Goal: Task Accomplishment & Management: Manage account settings

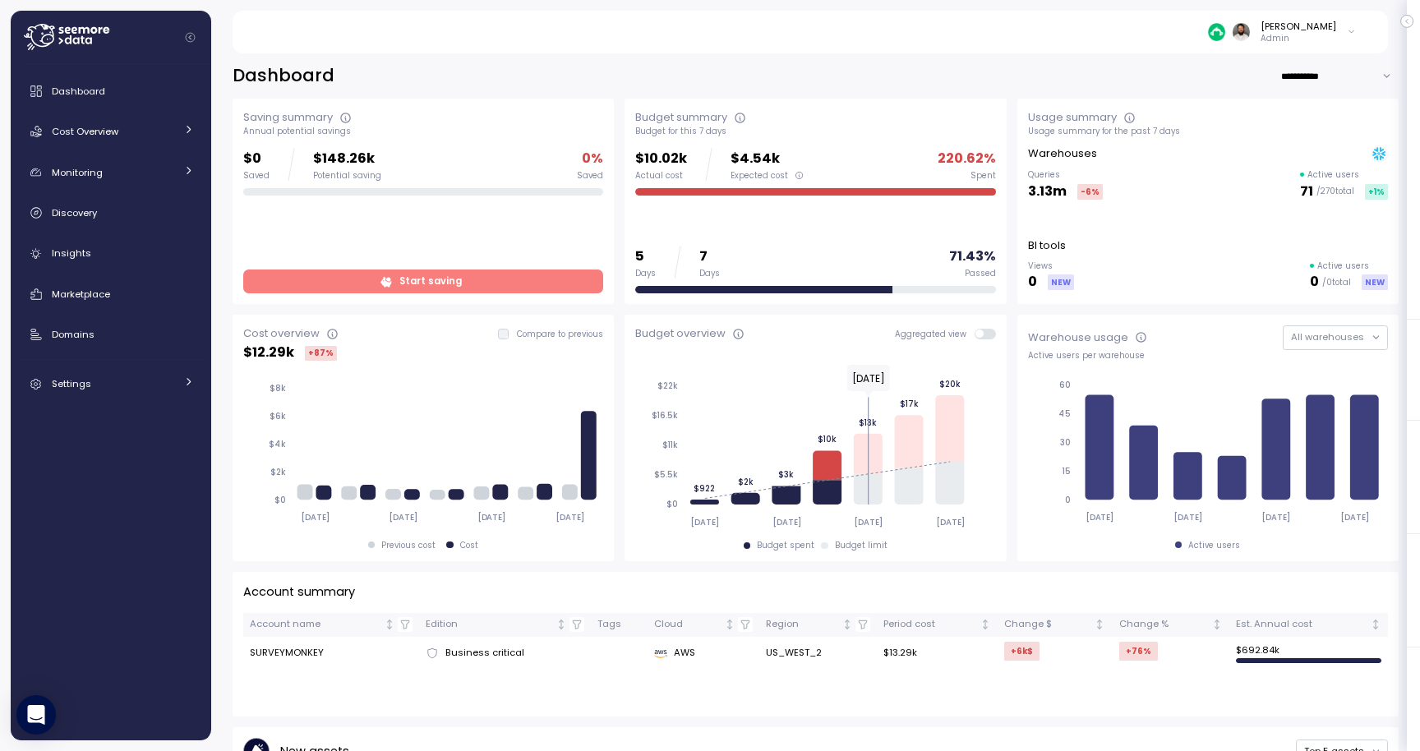
click at [1300, 39] on p "Admin" at bounding box center [1298, 39] width 76 height 12
click at [1277, 179] on div "Copy account id" at bounding box center [1285, 186] width 115 height 15
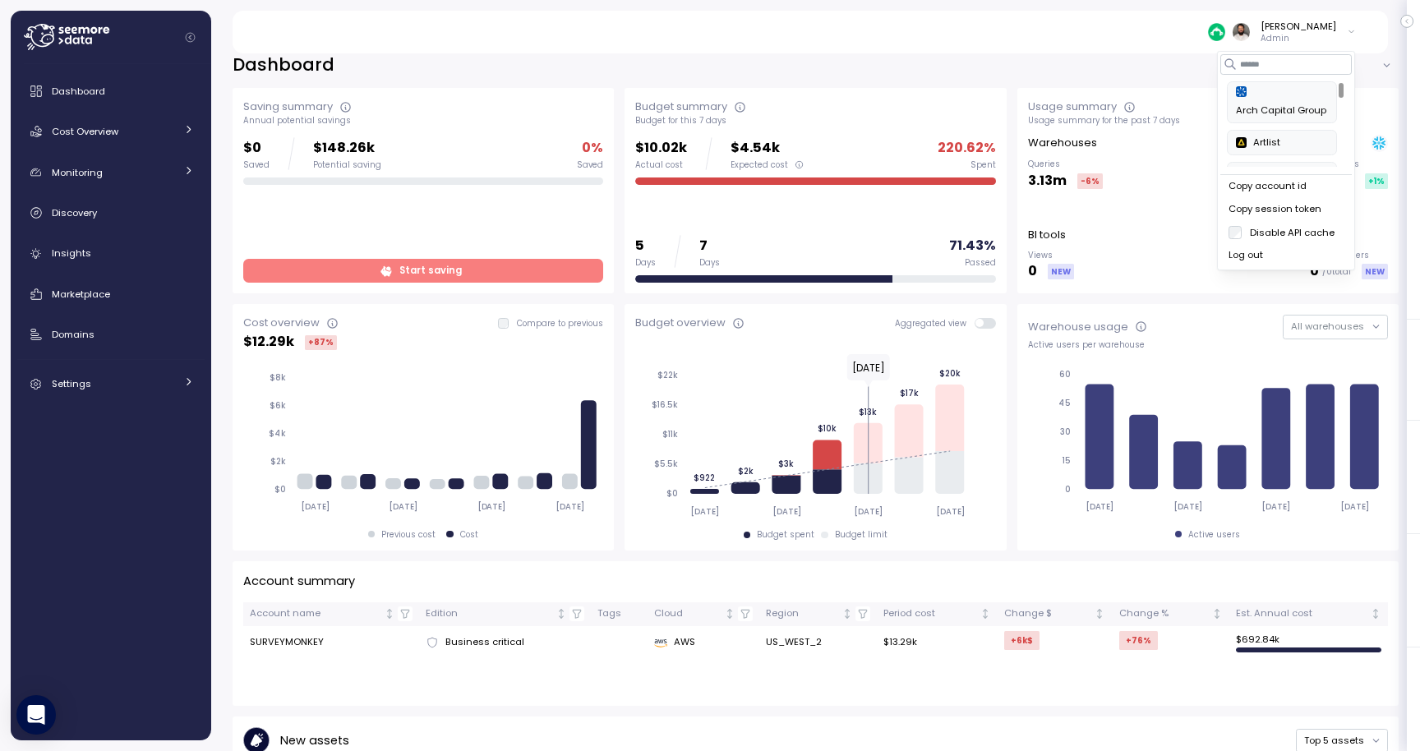
click at [1285, 190] on div "Copy account id" at bounding box center [1285, 186] width 115 height 15
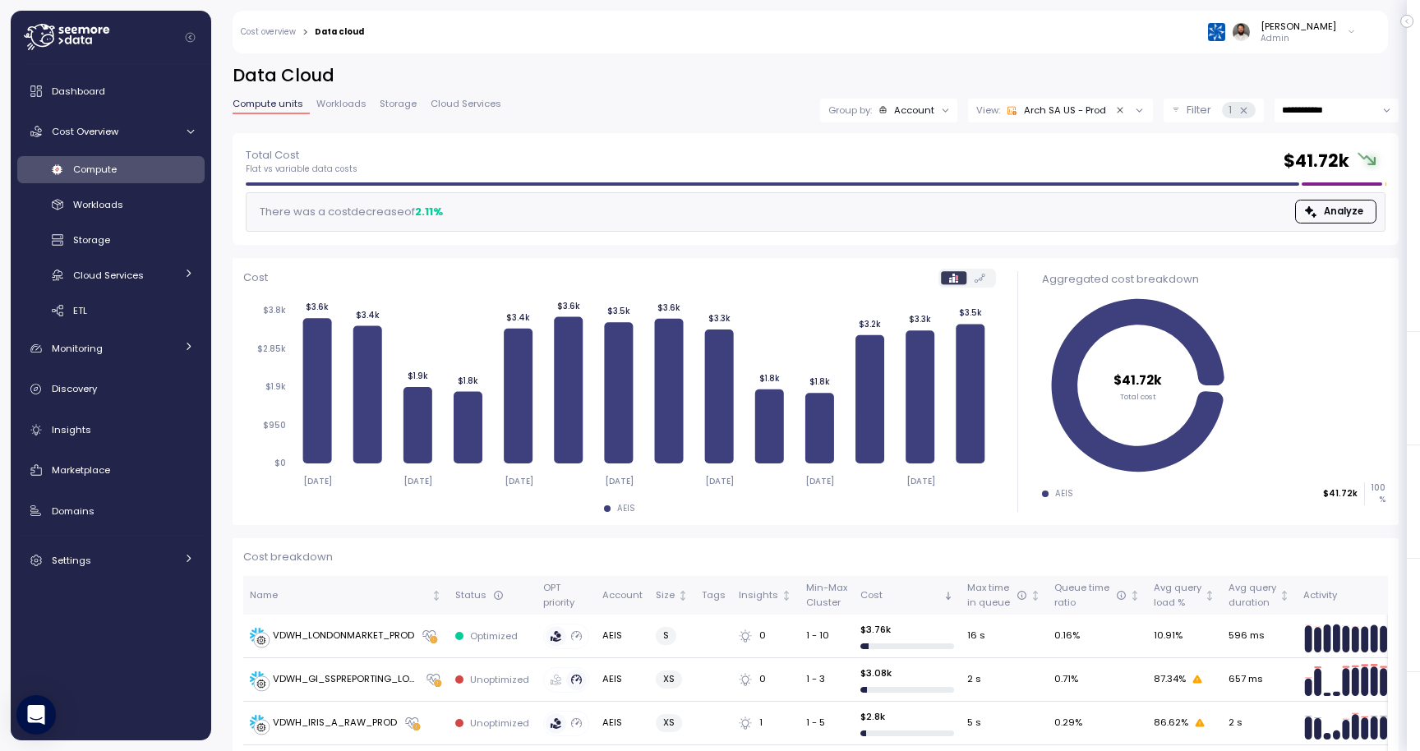
click at [1325, 38] on p "Admin" at bounding box center [1298, 39] width 76 height 12
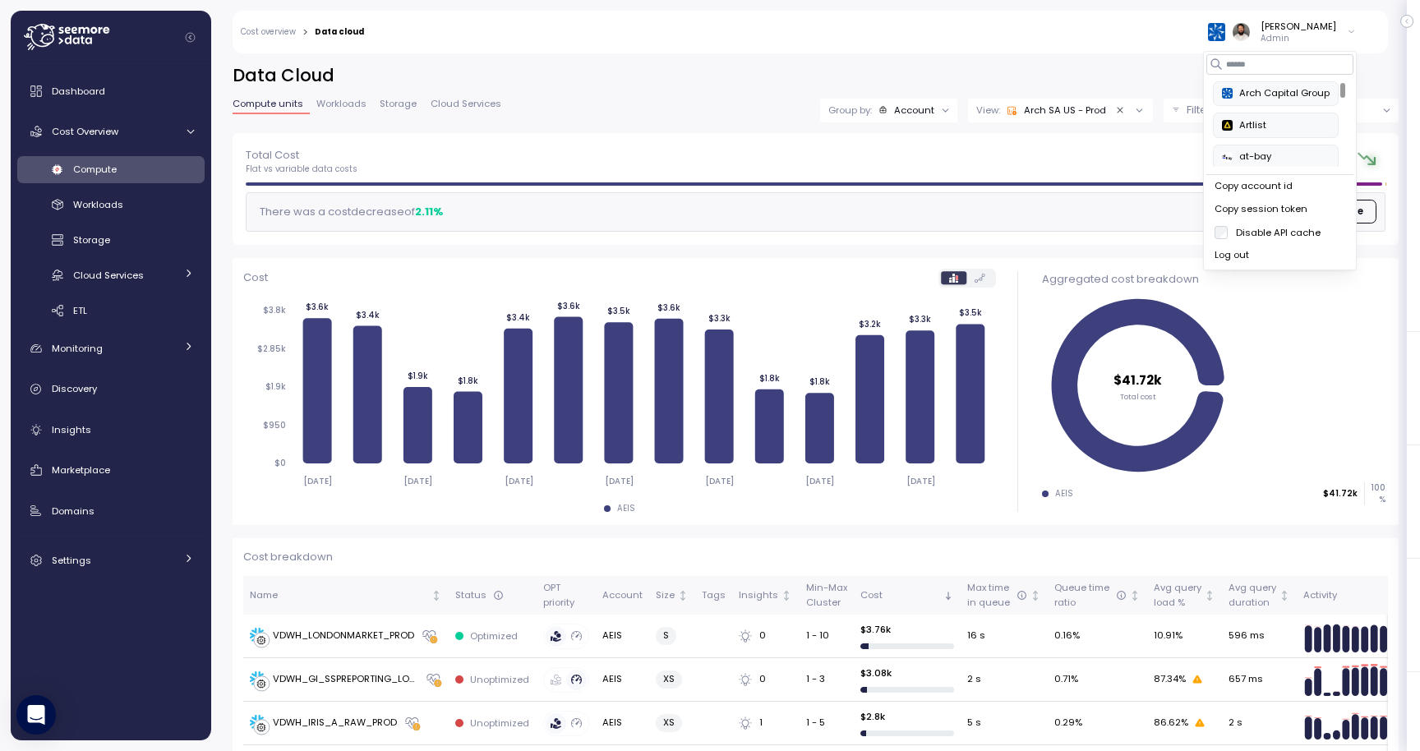
click at [1298, 191] on div "Copy account id" at bounding box center [1279, 186] width 131 height 15
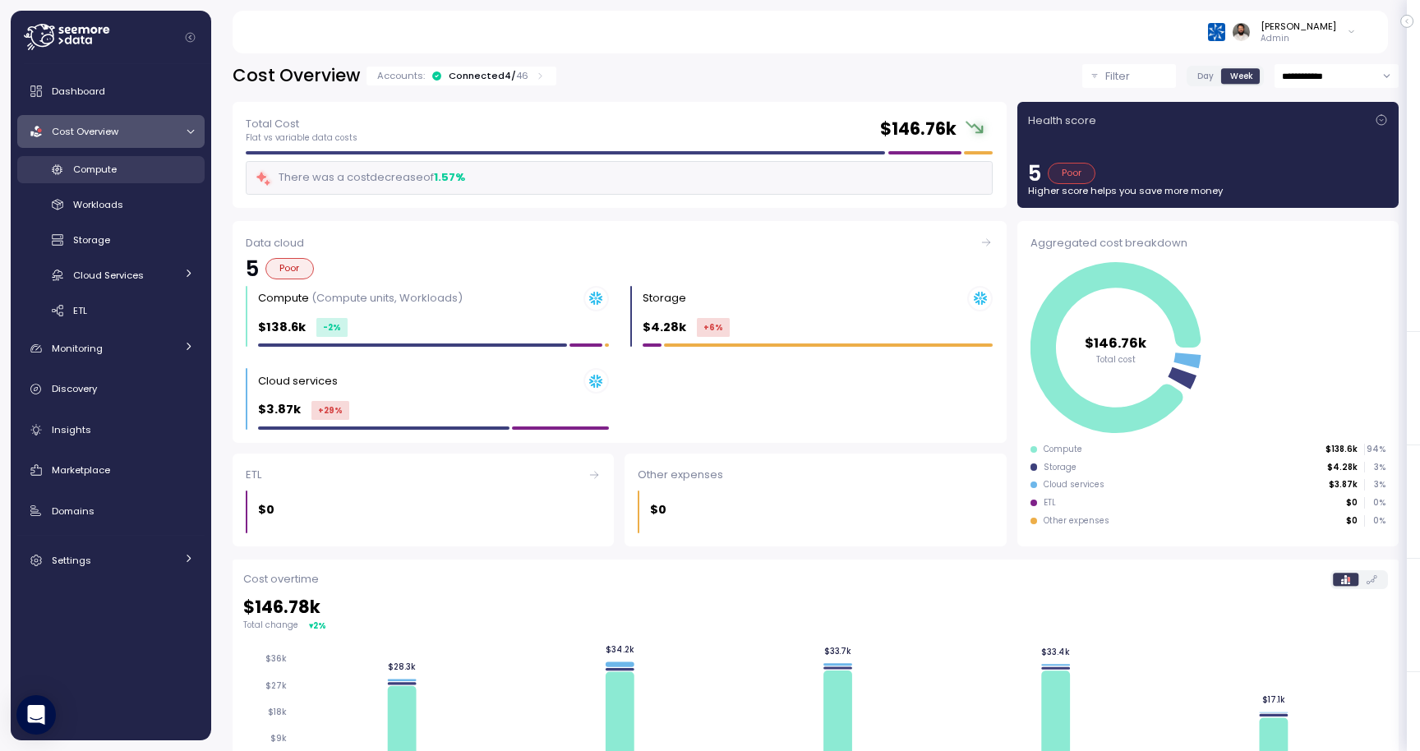
click at [160, 177] on div "Compute" at bounding box center [133, 169] width 121 height 16
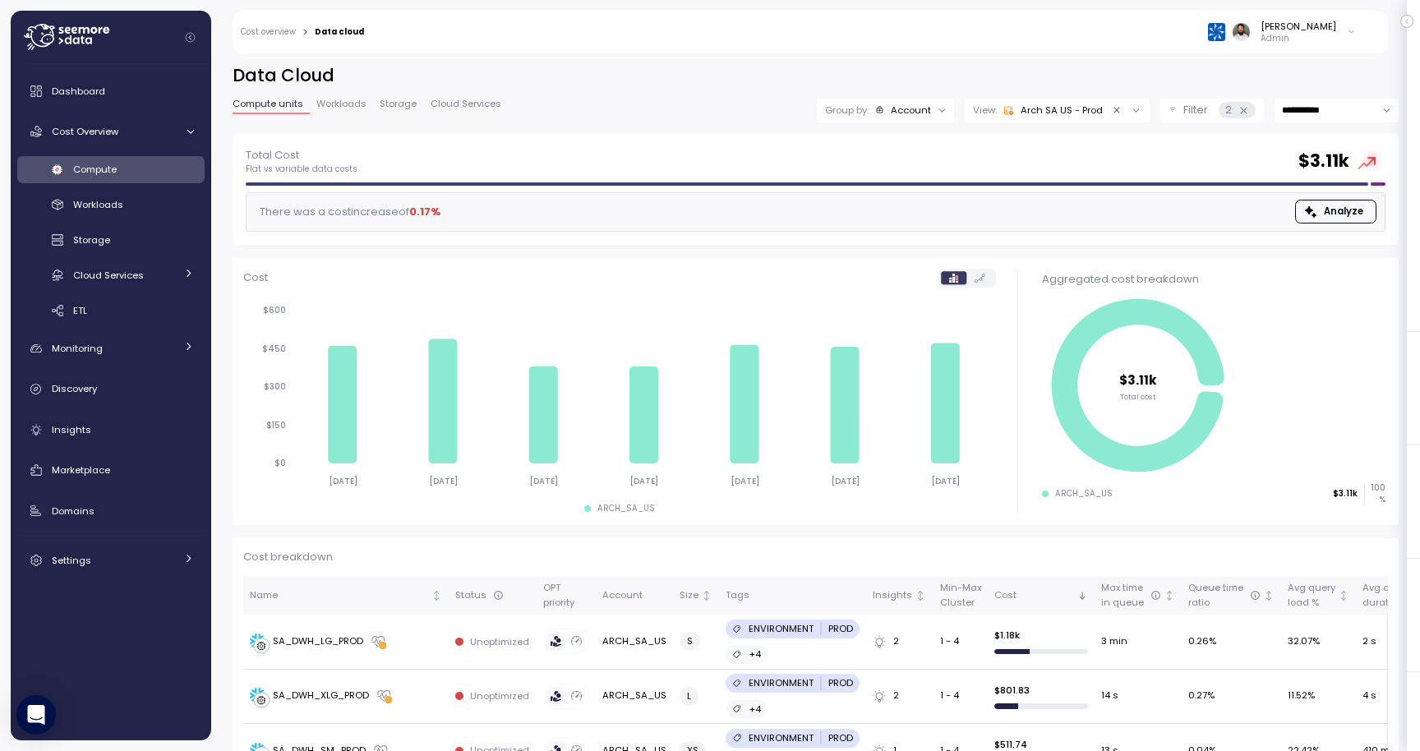
click at [1333, 33] on p "Admin" at bounding box center [1298, 39] width 76 height 12
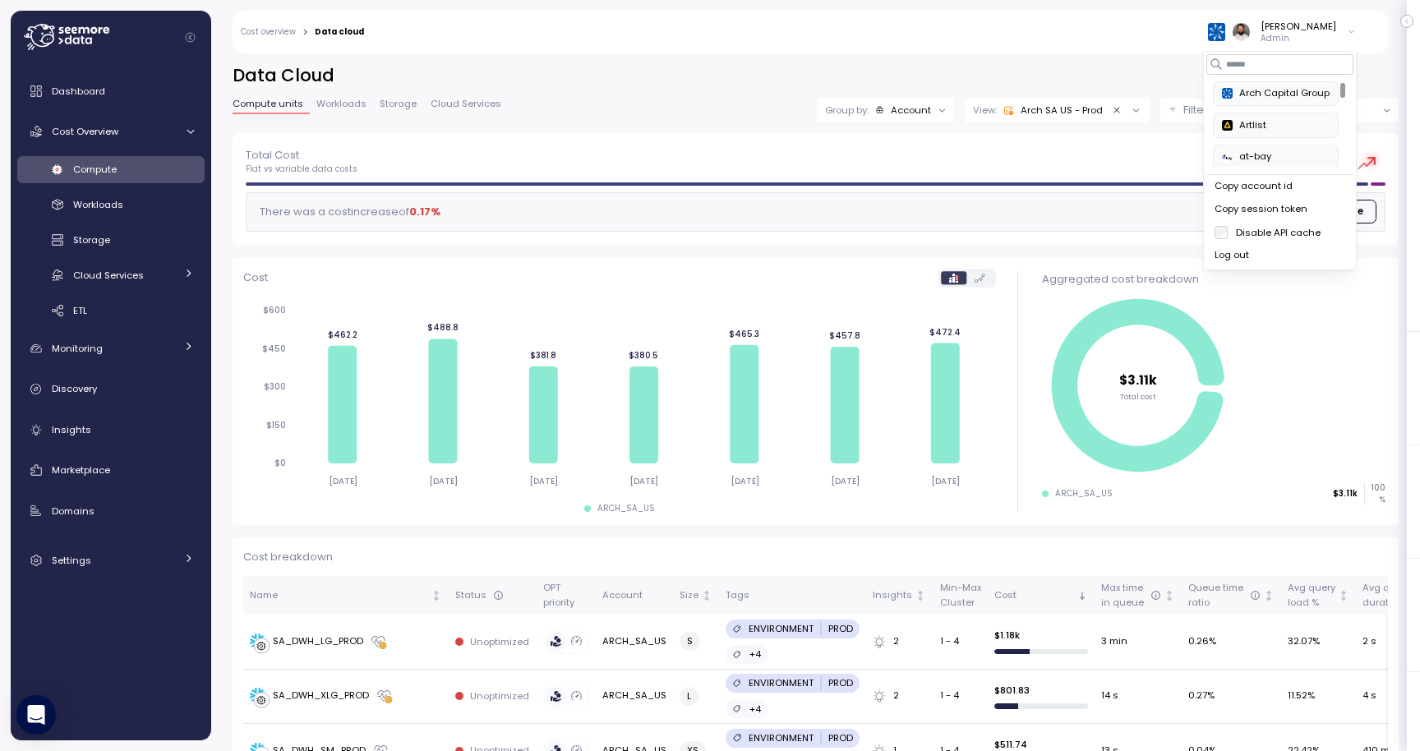
click at [1266, 187] on div "Copy account id" at bounding box center [1279, 186] width 131 height 15
